Goal: Task Accomplishment & Management: Use online tool/utility

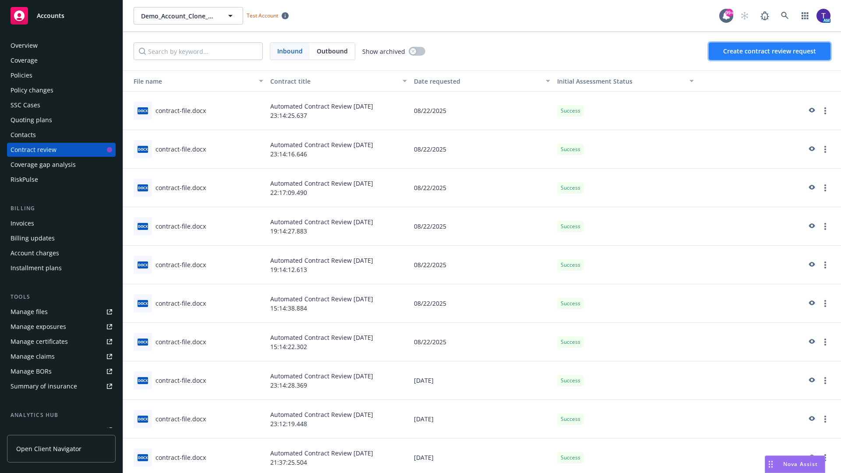
click at [770, 51] on span "Create contract review request" at bounding box center [769, 51] width 93 height 8
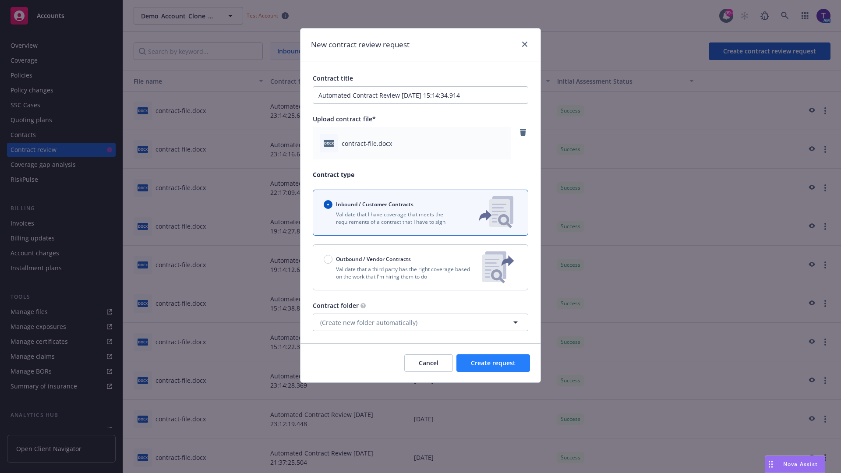
type input "Automated Contract Review 08-25-2025 15:14:34.914"
click at [493, 363] on span "Create request" at bounding box center [493, 363] width 45 height 8
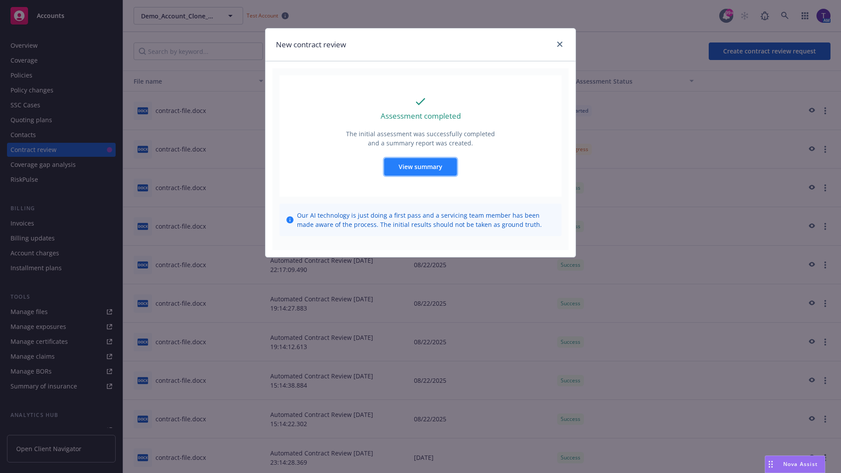
click at [420, 166] on span "View summary" at bounding box center [421, 167] width 44 height 8
